Goal: Task Accomplishment & Management: Manage account settings

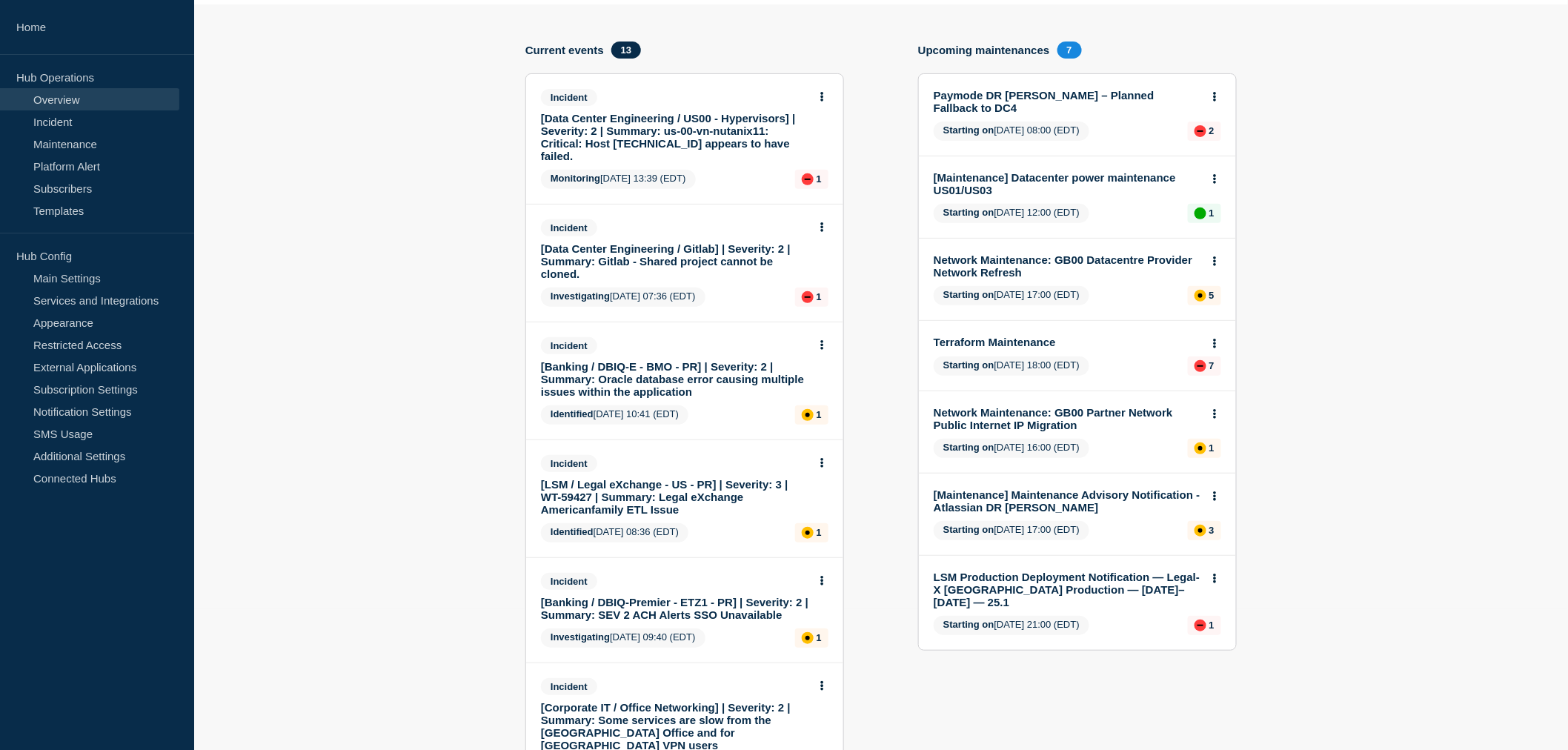
scroll to position [165, 0]
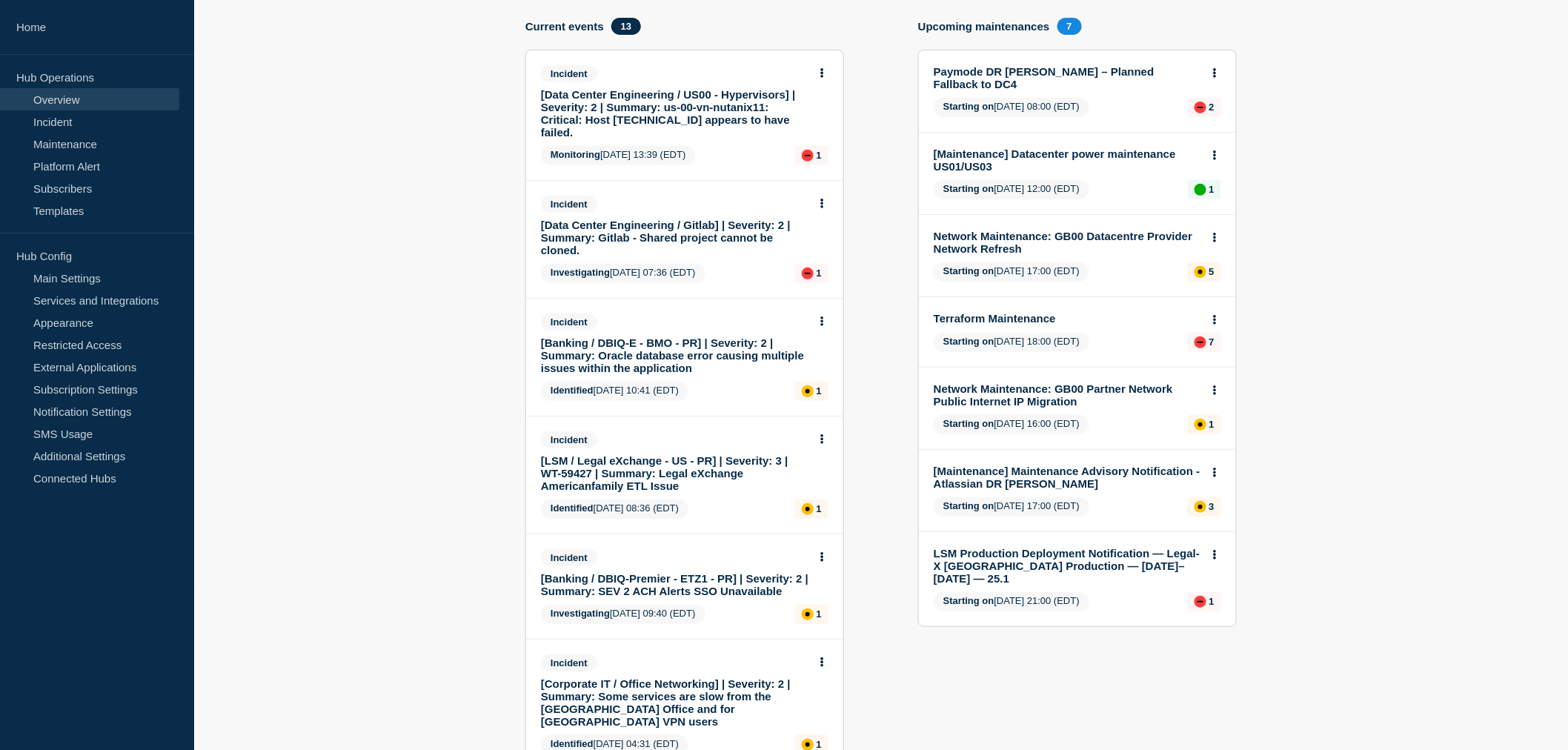
click at [694, 350] on link "[Banking / DBIQ-E - BMO - PR] | Severity: 2 | Summary: Oracle database error ca…" at bounding box center [674, 355] width 267 height 38
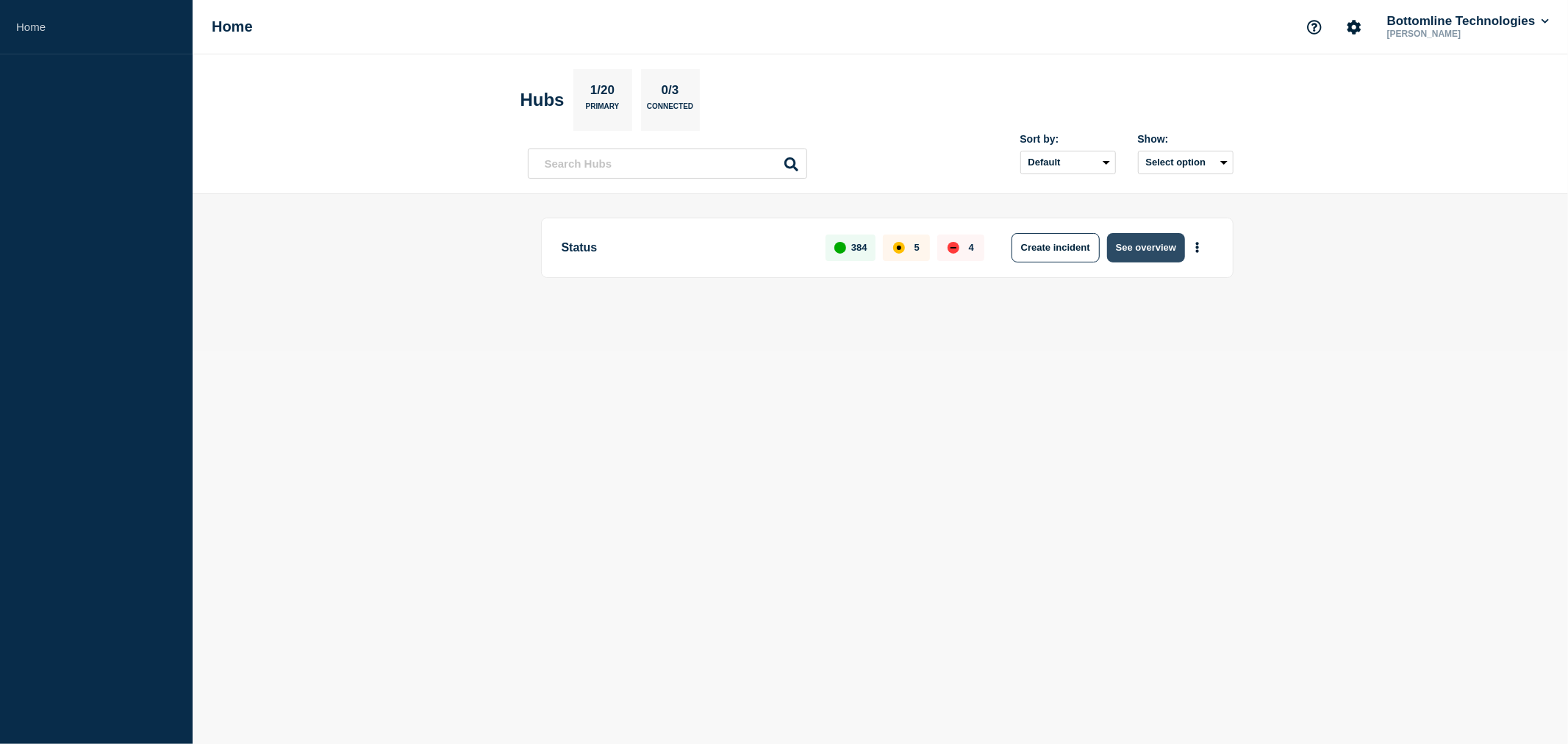
click at [1151, 247] on button "See overview" at bounding box center [1145, 247] width 78 height 30
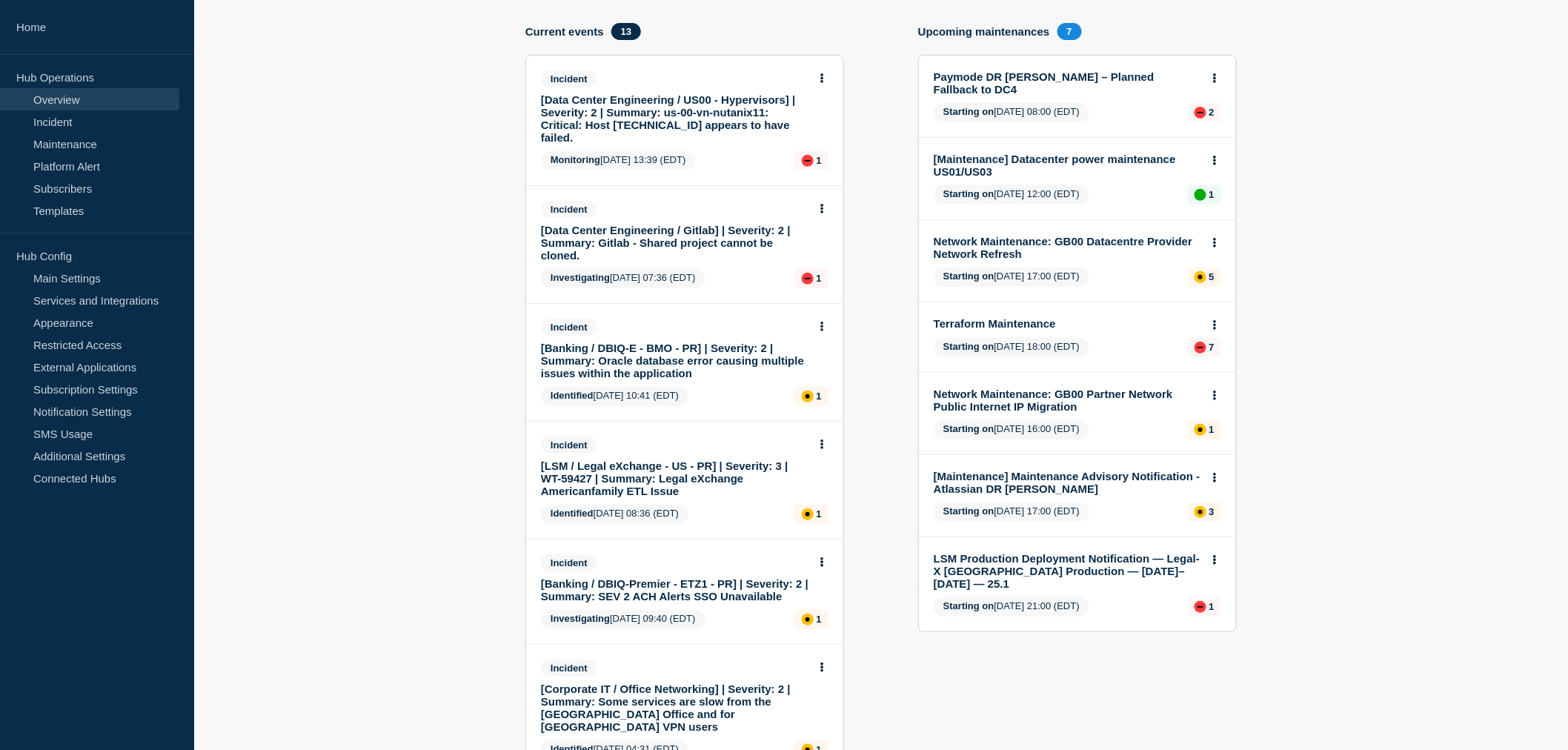
scroll to position [165, 0]
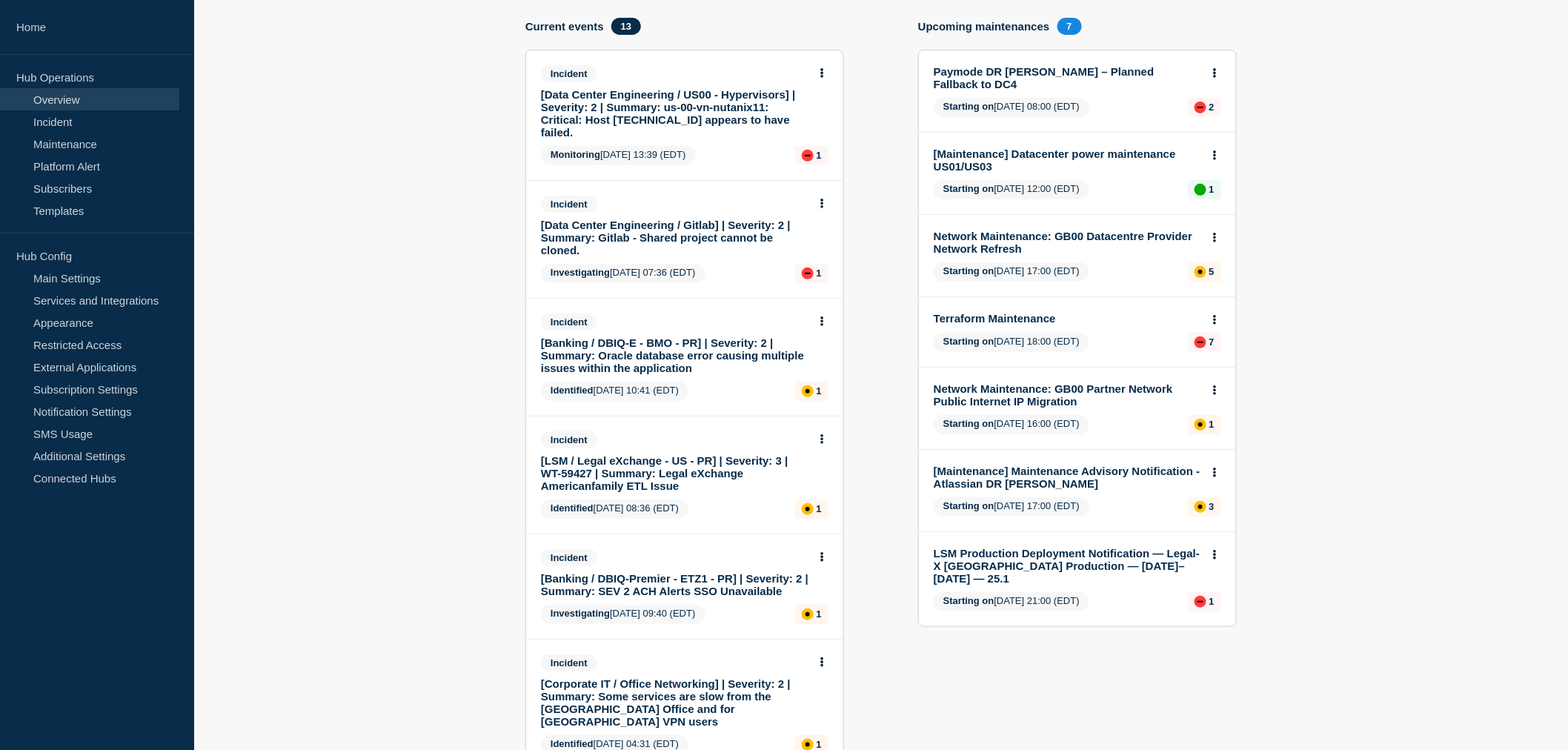
click at [642, 353] on link "[Banking / DBIQ-E - BMO - PR] | Severity: 2 | Summary: Oracle database error ca…" at bounding box center [674, 355] width 267 height 38
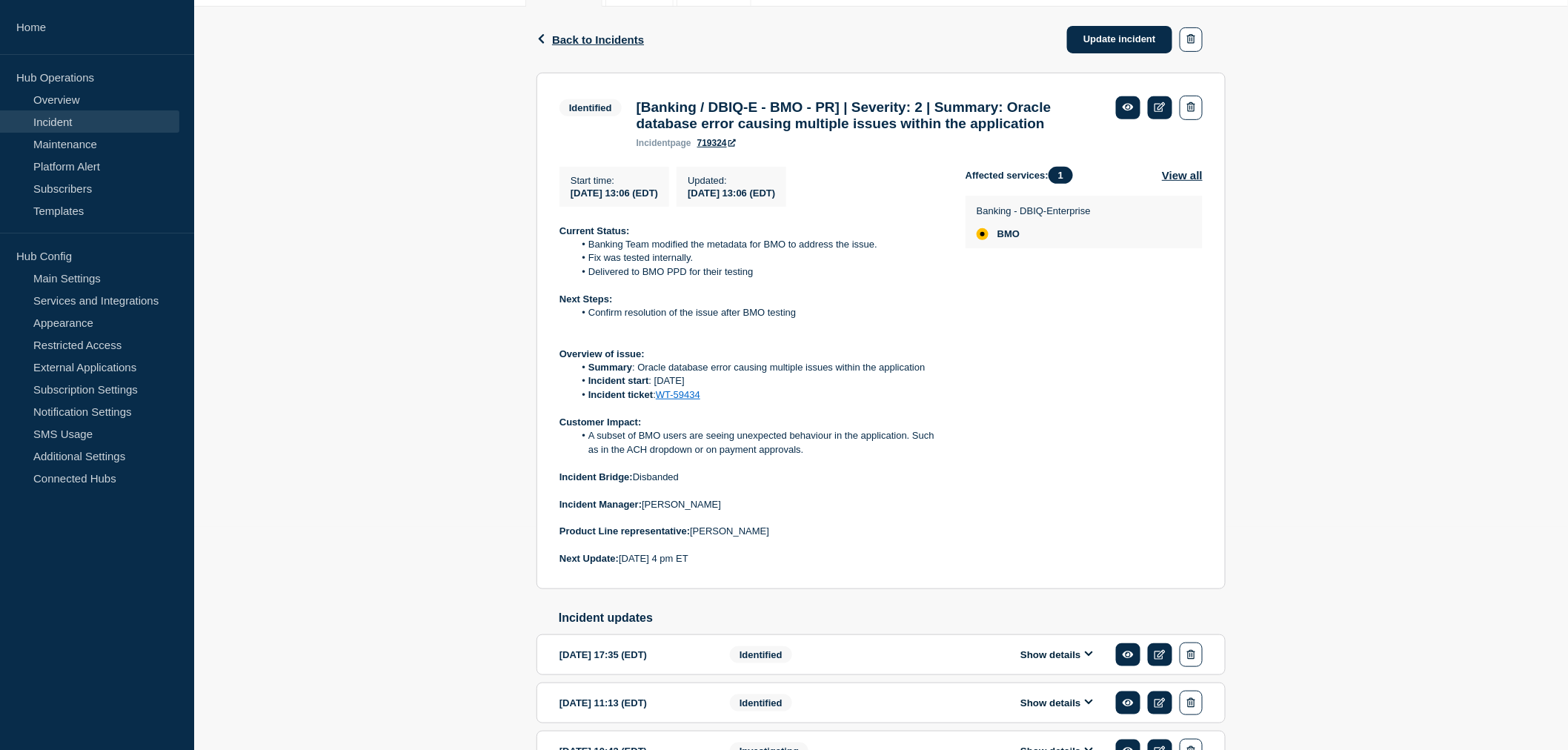
scroll to position [257, 0]
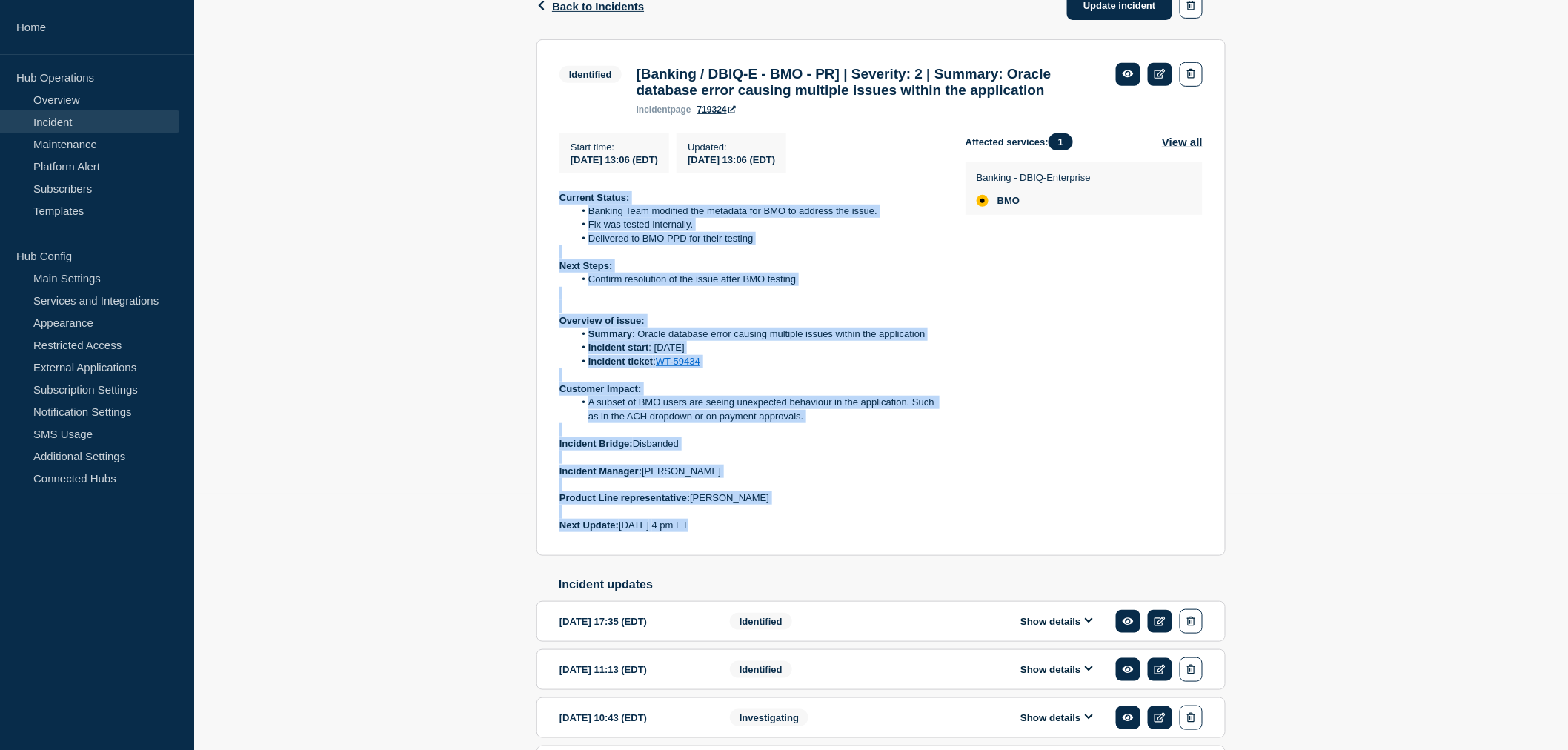
drag, startPoint x: 551, startPoint y: 476, endPoint x: 730, endPoint y: 560, distance: 197.7
click at [730, 556] on section "Identified [Banking / DBIQ-E - BMO - PR] | Severity: 2 | Summary: Oracle databa…" at bounding box center [881, 298] width 689 height 517
click at [730, 532] on p "Next Update: [DATE] 4 pm ET" at bounding box center [751, 526] width 383 height 14
drag, startPoint x: 730, startPoint y: 559, endPoint x: 545, endPoint y: 218, distance: 388.0
click at [545, 218] on section "Identified [Banking / DBIQ-E - BMO - PR] | Severity: 2 | Summary: Oracle databa…" at bounding box center [881, 298] width 689 height 517
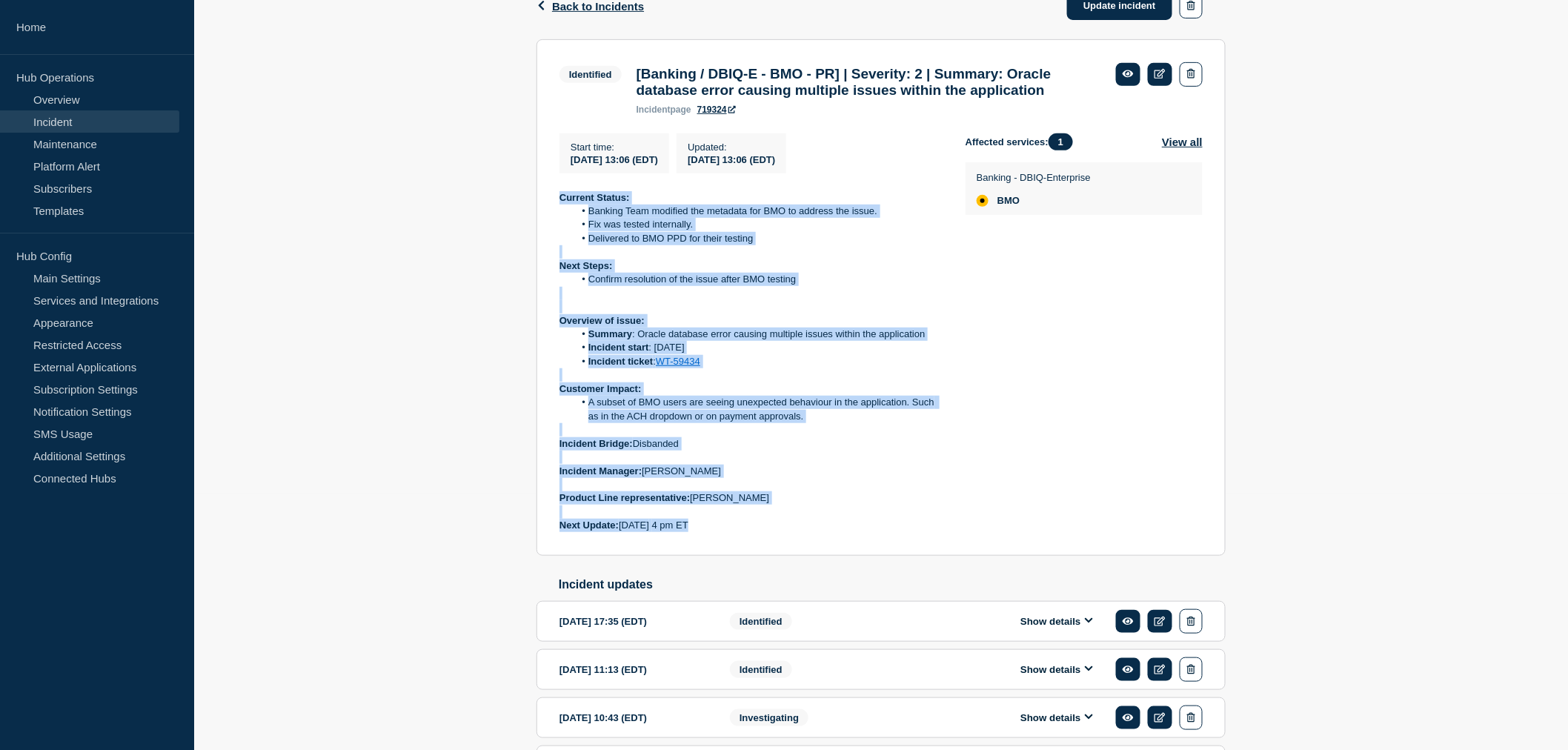
copy div "Current Status: Banking Team modified the metadata for BMO to address the issue…"
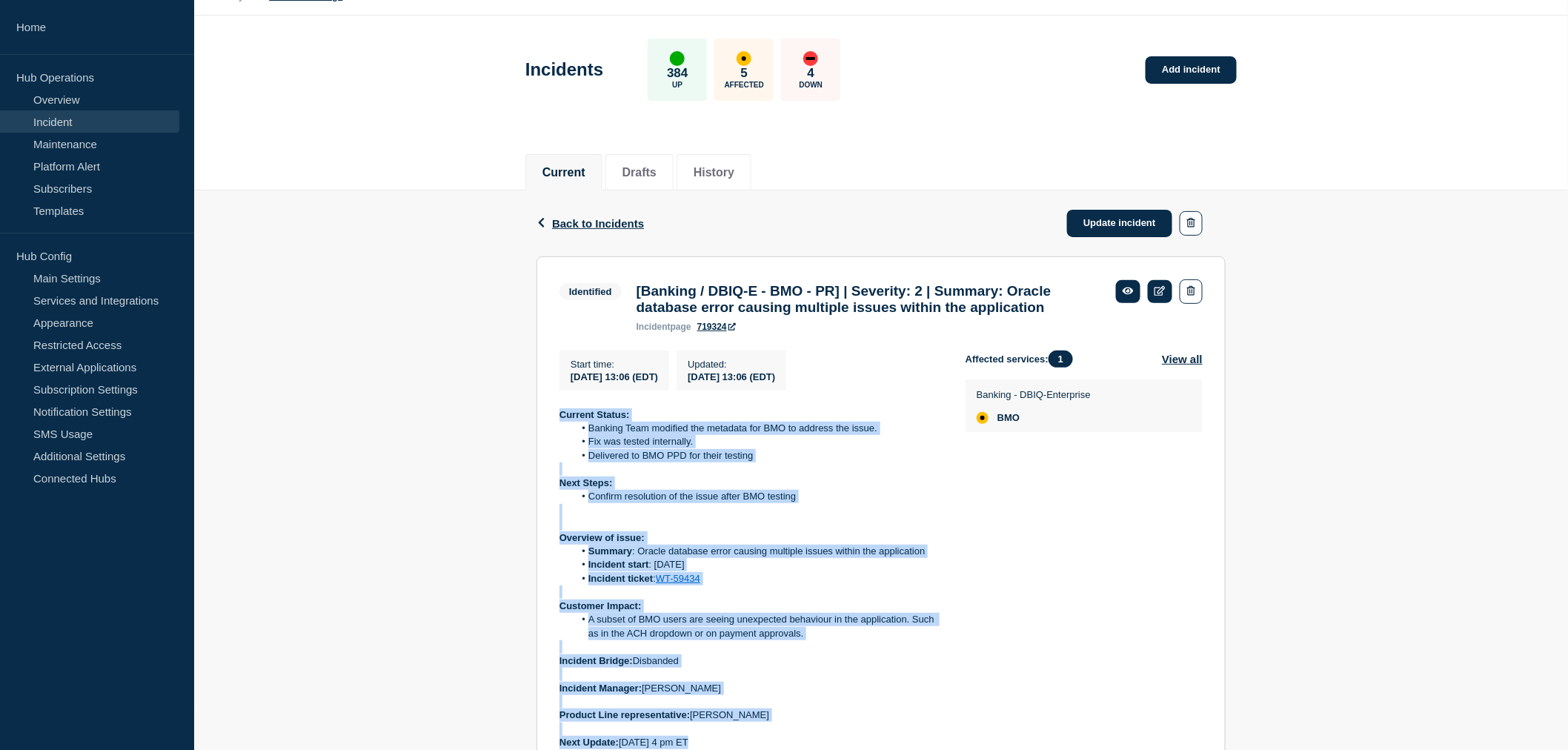
scroll to position [10, 0]
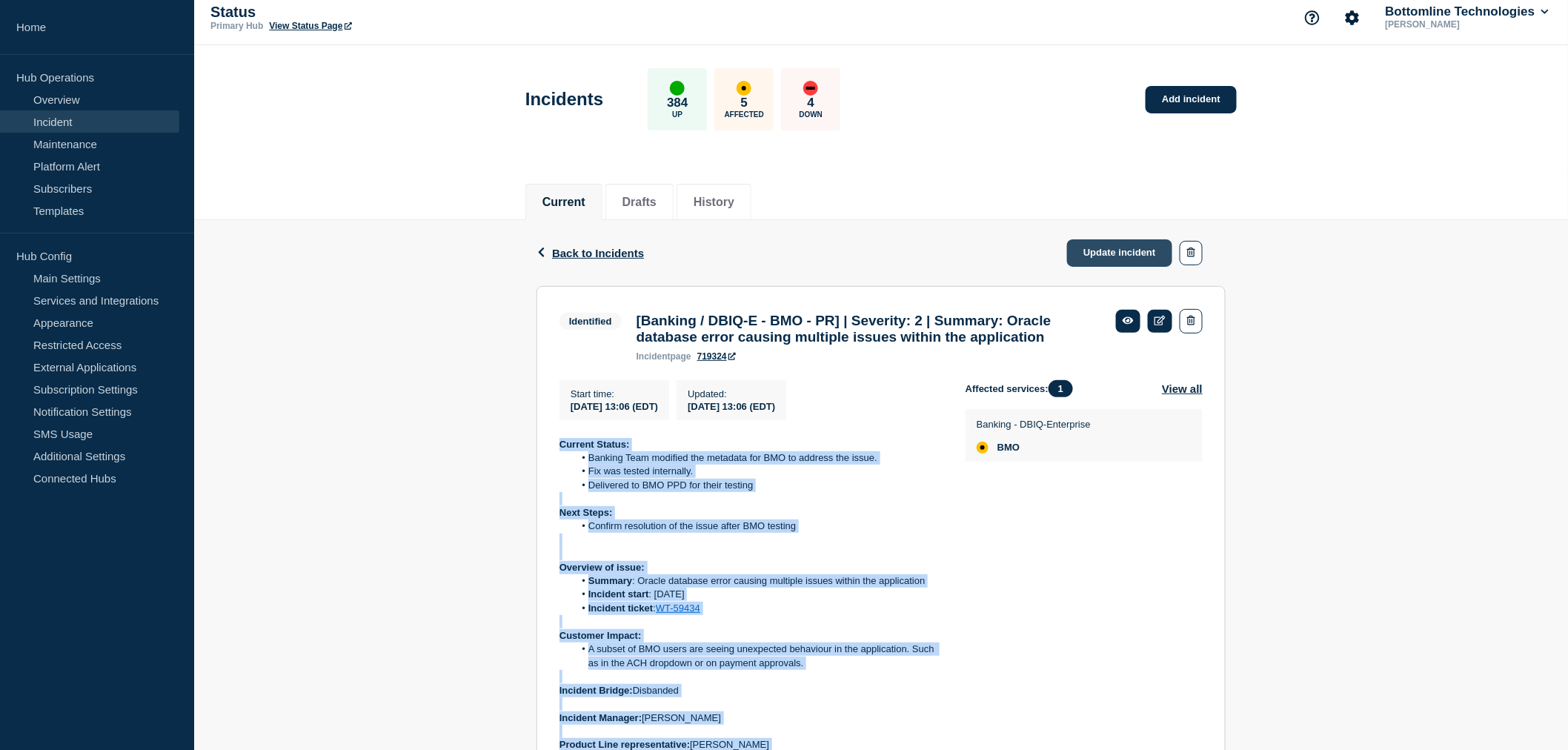
click at [1104, 247] on link "Update incident" at bounding box center [1119, 253] width 105 height 27
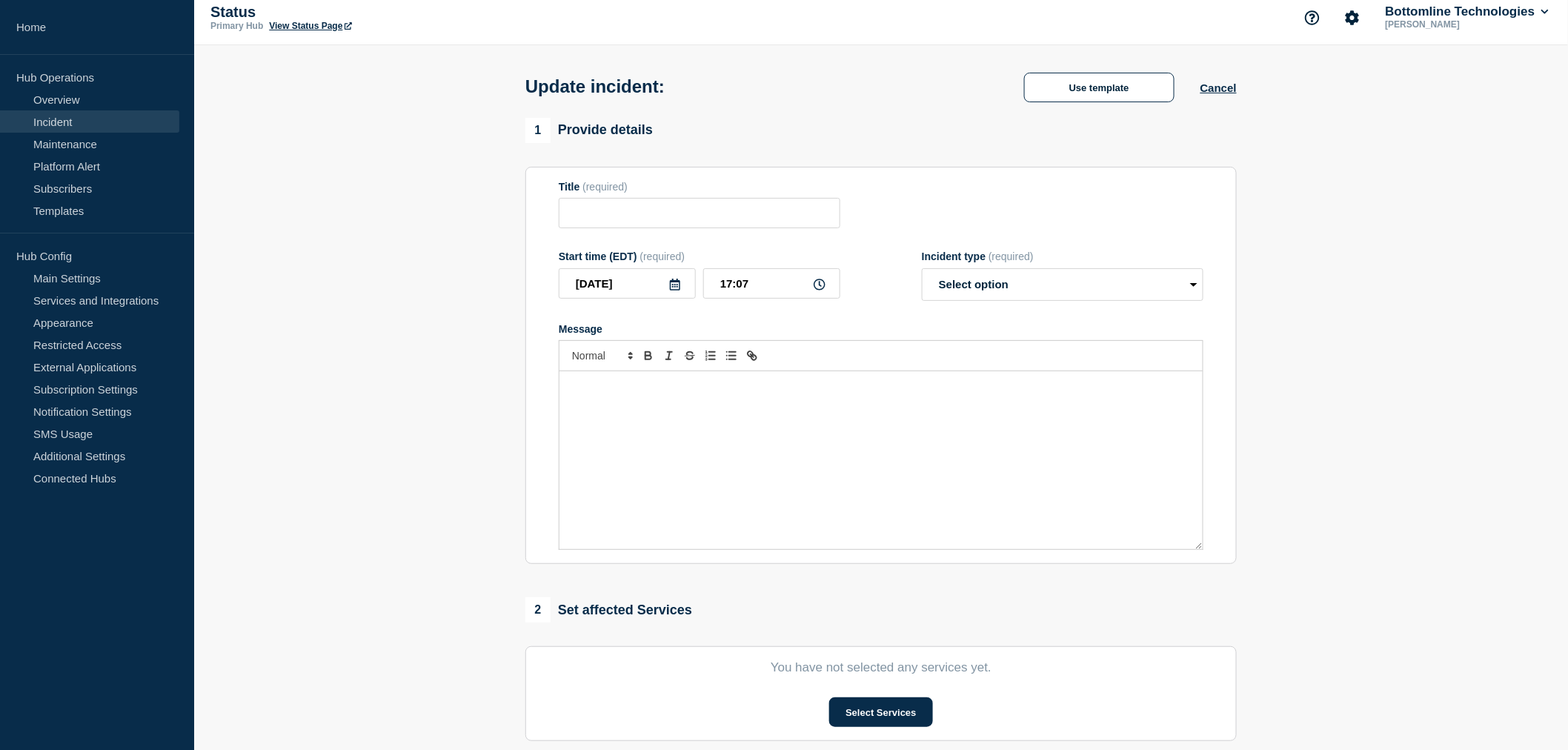
type input "[Banking / DBIQ-E - BMO - PR] | Severity: 2 | Summary: Oracle database error ca…"
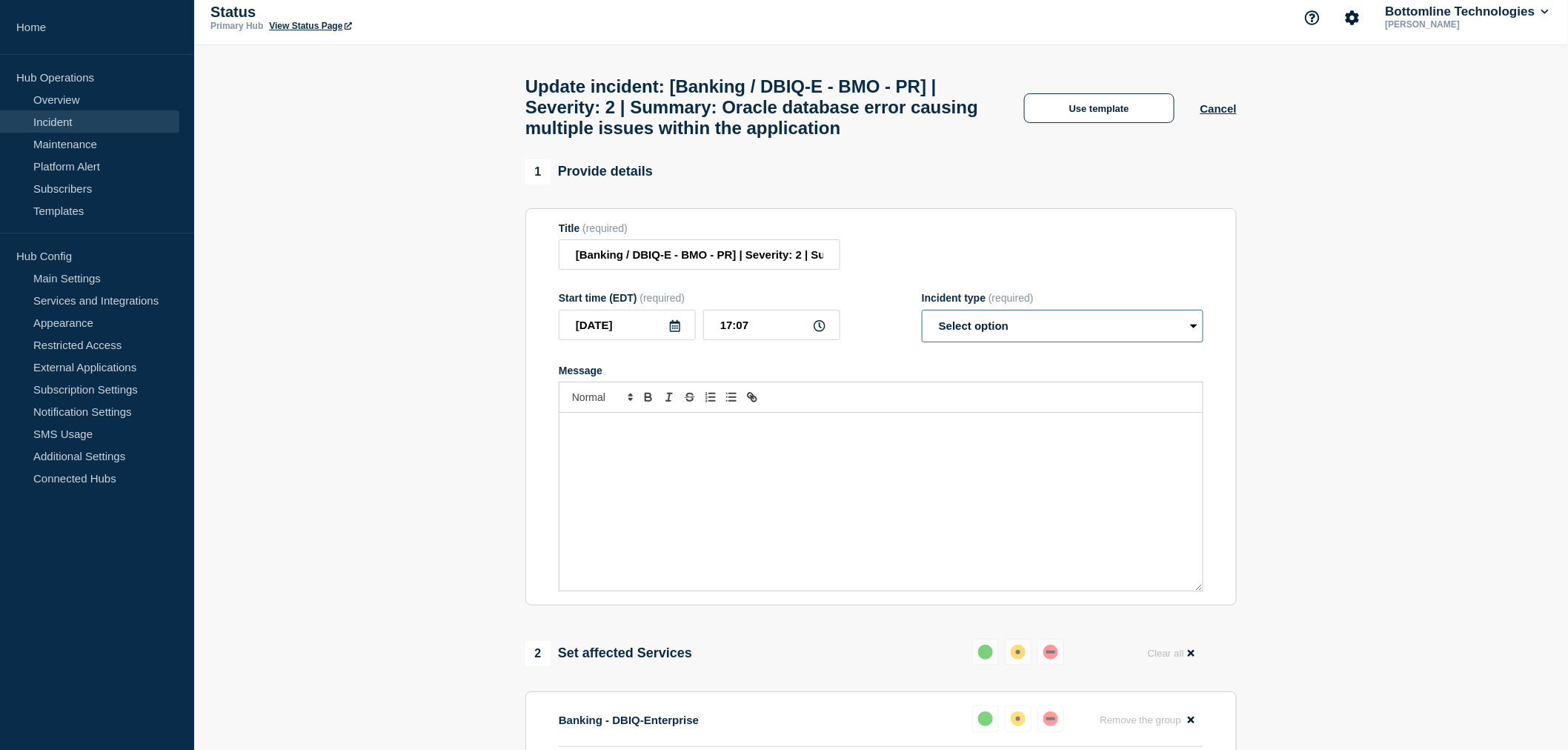
click at [996, 337] on select "Select option Investigating Identified Monitoring Resolved" at bounding box center [1062, 326] width 282 height 32
select select "identified"
click at [922, 322] on select "Select option Investigating Identified Monitoring Resolved" at bounding box center [1062, 326] width 282 height 32
click at [653, 455] on div "Message" at bounding box center [880, 501] width 643 height 178
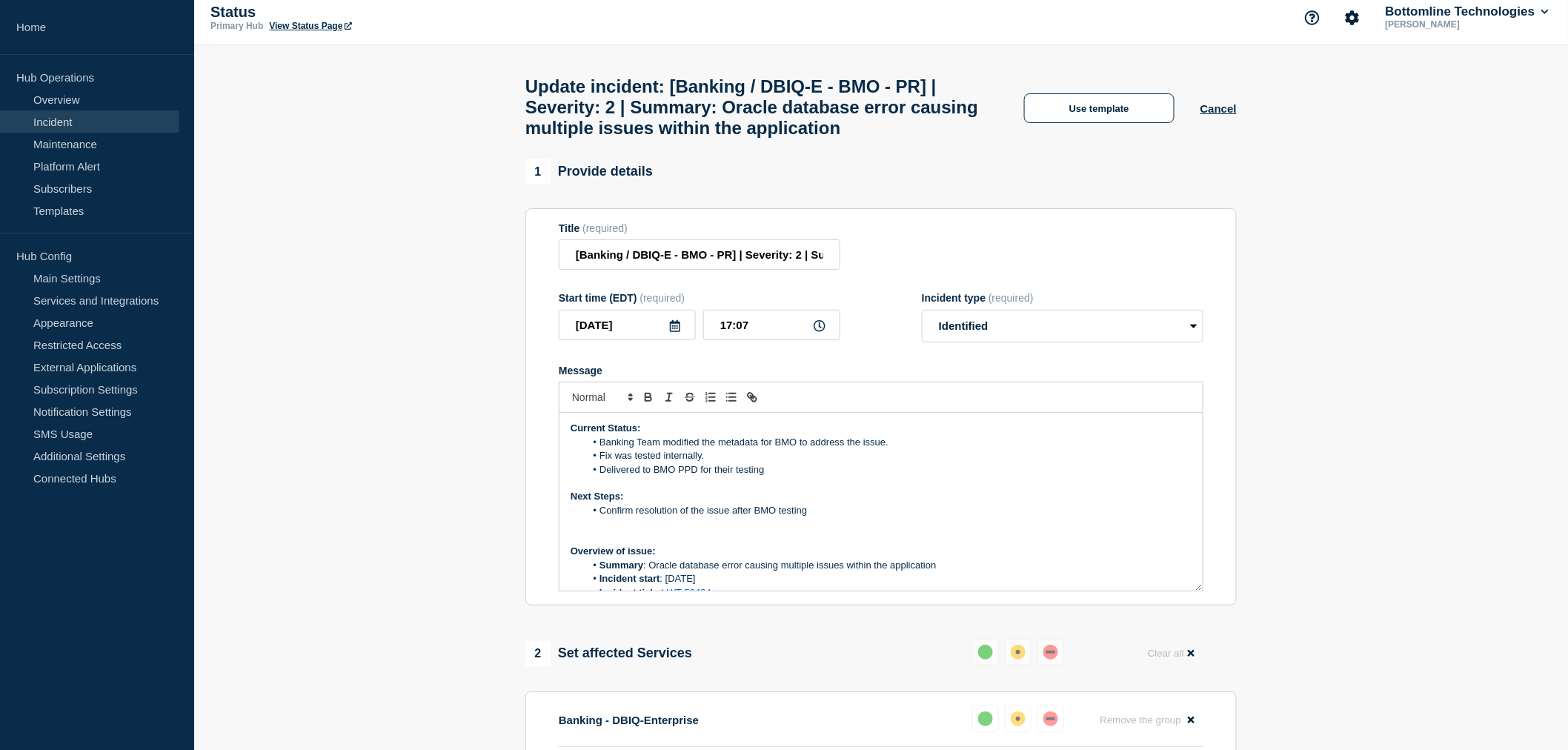
click at [826, 517] on li "Confirm resolution of the issue after BMO testing" at bounding box center [889, 510] width 607 height 14
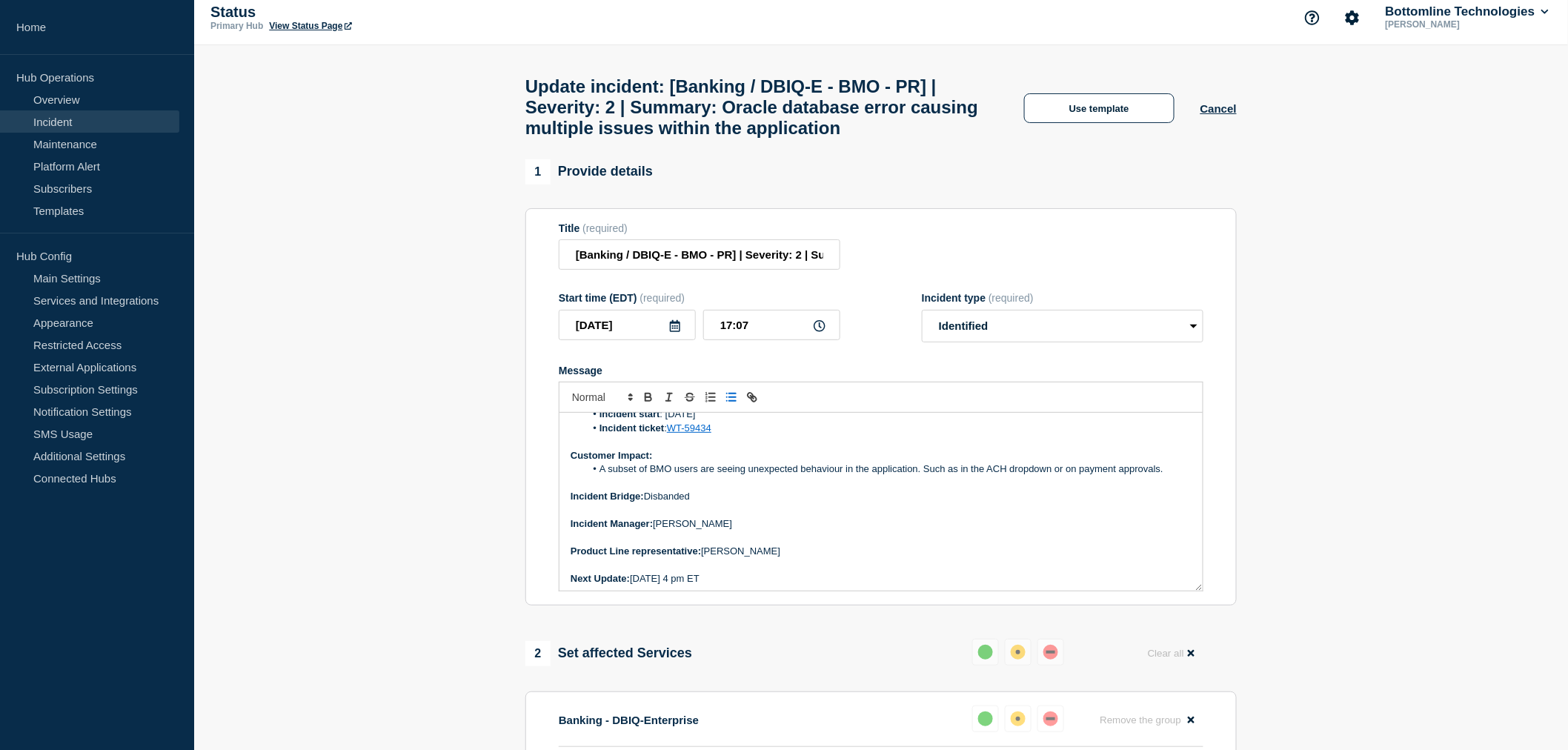
scroll to position [168, 0]
click at [649, 583] on p "Next Update: [DATE] 4 pm ET" at bounding box center [880, 576] width 621 height 14
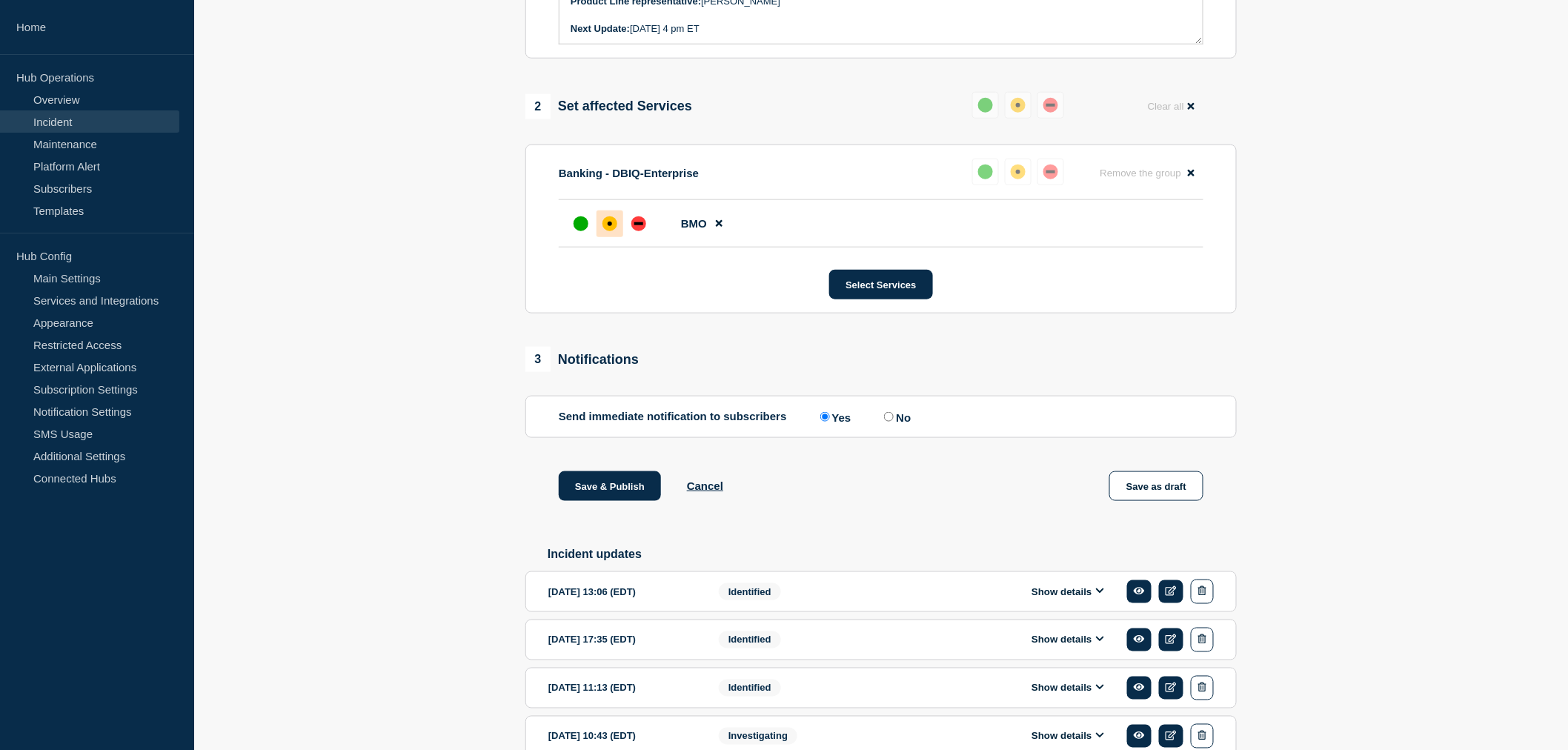
scroll to position [586, 0]
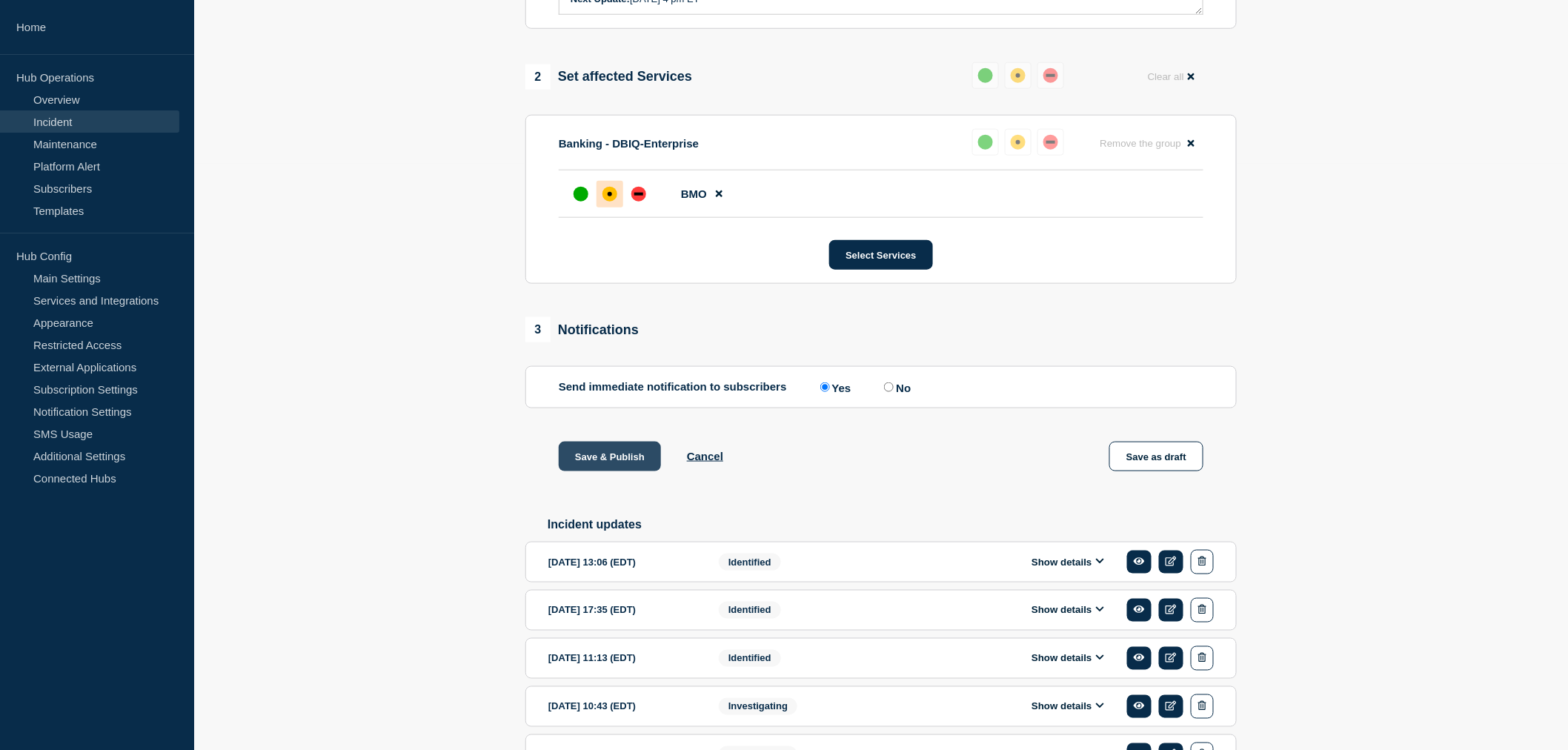
click at [591, 467] on button "Save & Publish" at bounding box center [609, 456] width 102 height 30
